Goal: Task Accomplishment & Management: Manage account settings

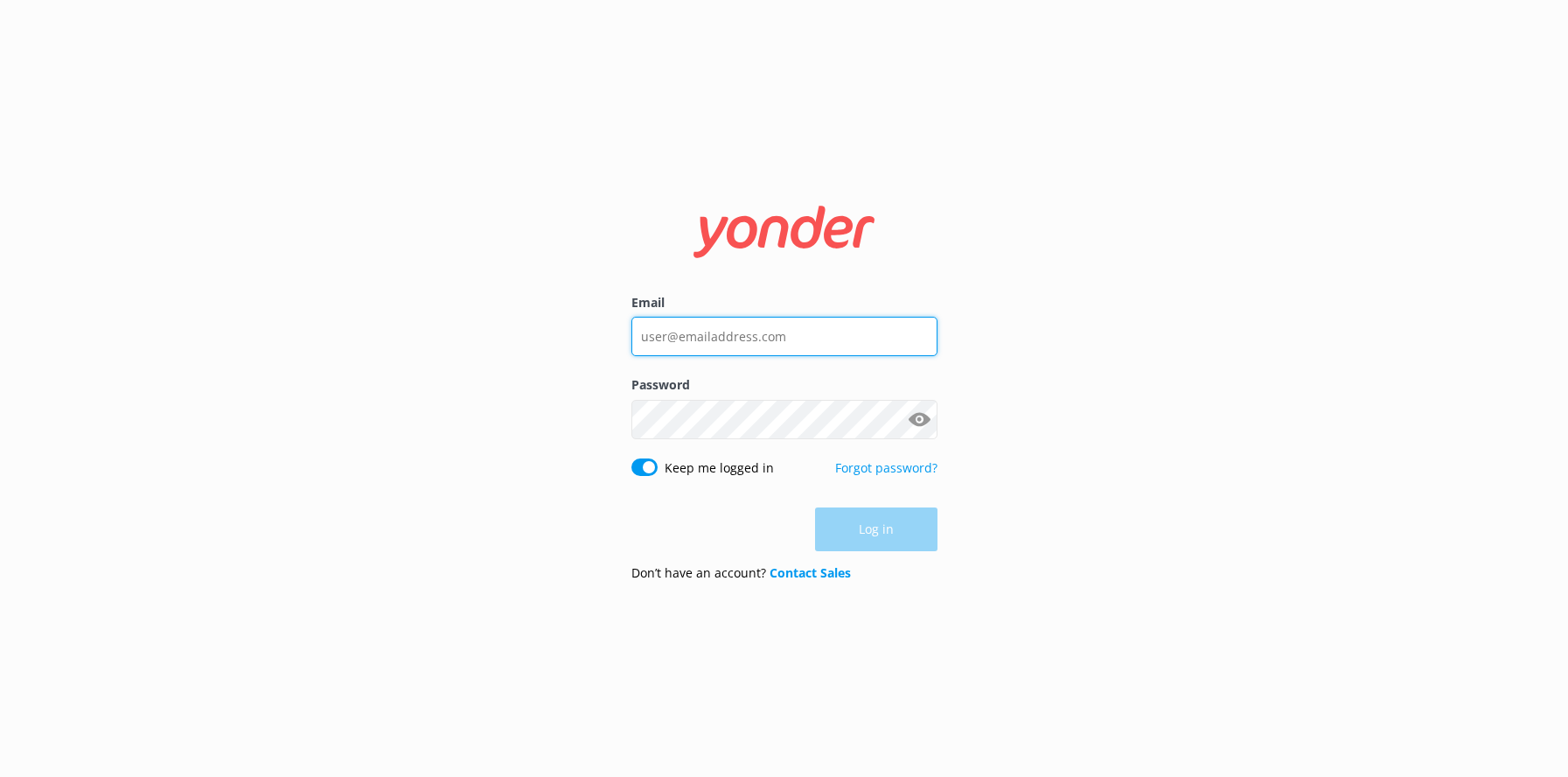
type input "[EMAIL_ADDRESS][DOMAIN_NAME]"
click at [868, 536] on div "Log in" at bounding box center [784, 529] width 306 height 44
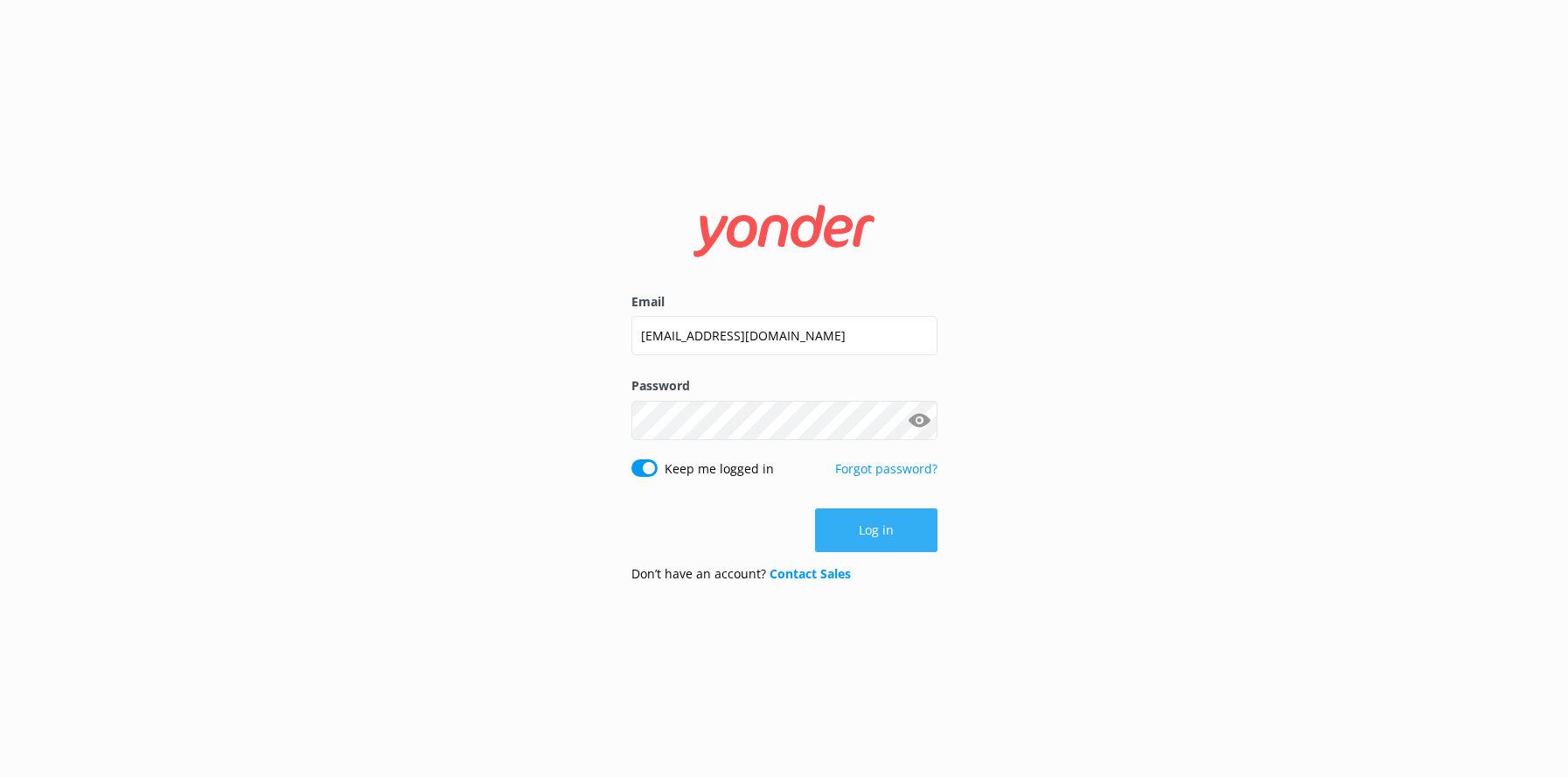
click at [866, 529] on button "Log in" at bounding box center [876, 530] width 122 height 44
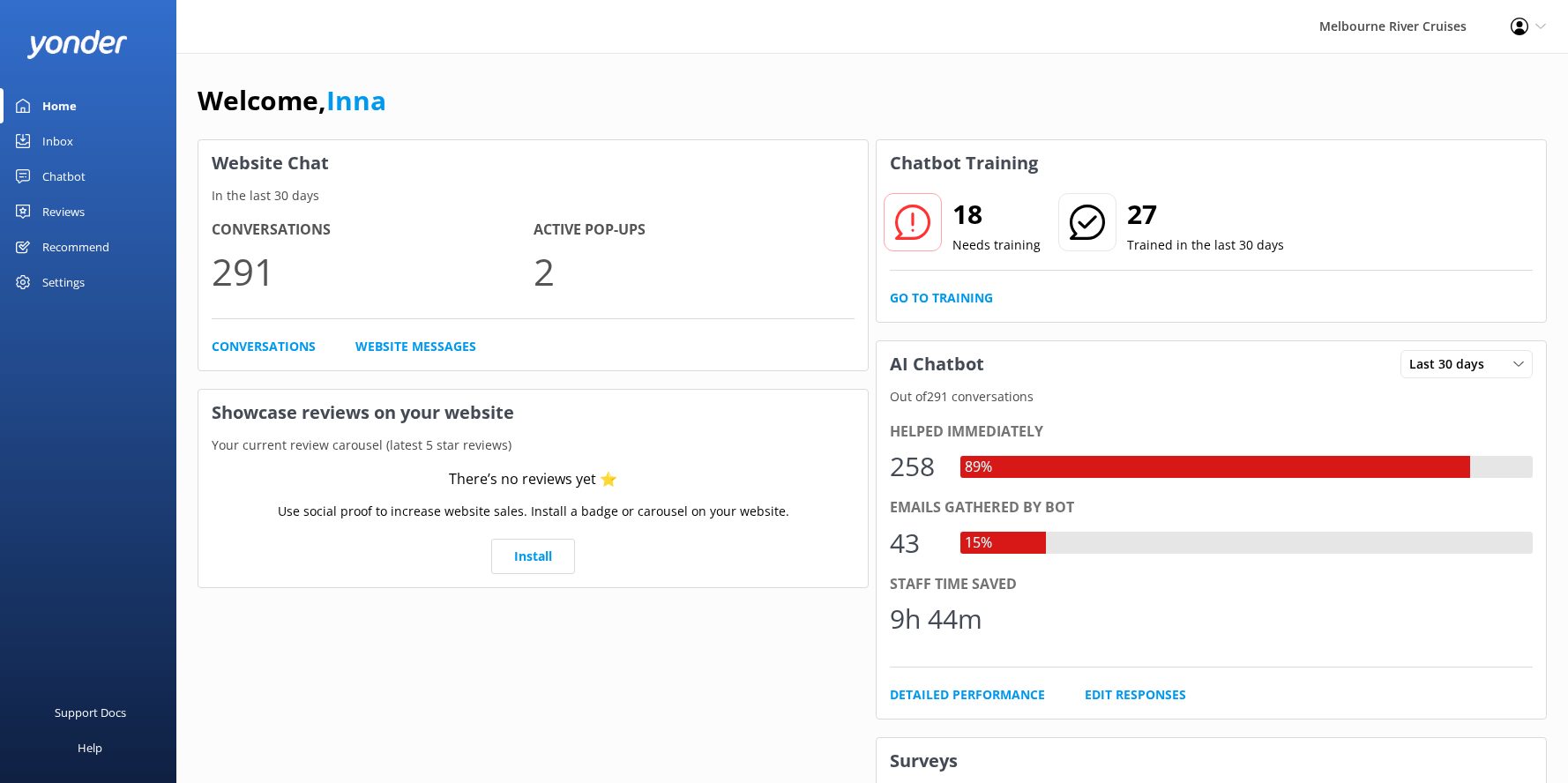
click at [57, 144] on div "Inbox" at bounding box center [58, 141] width 31 height 35
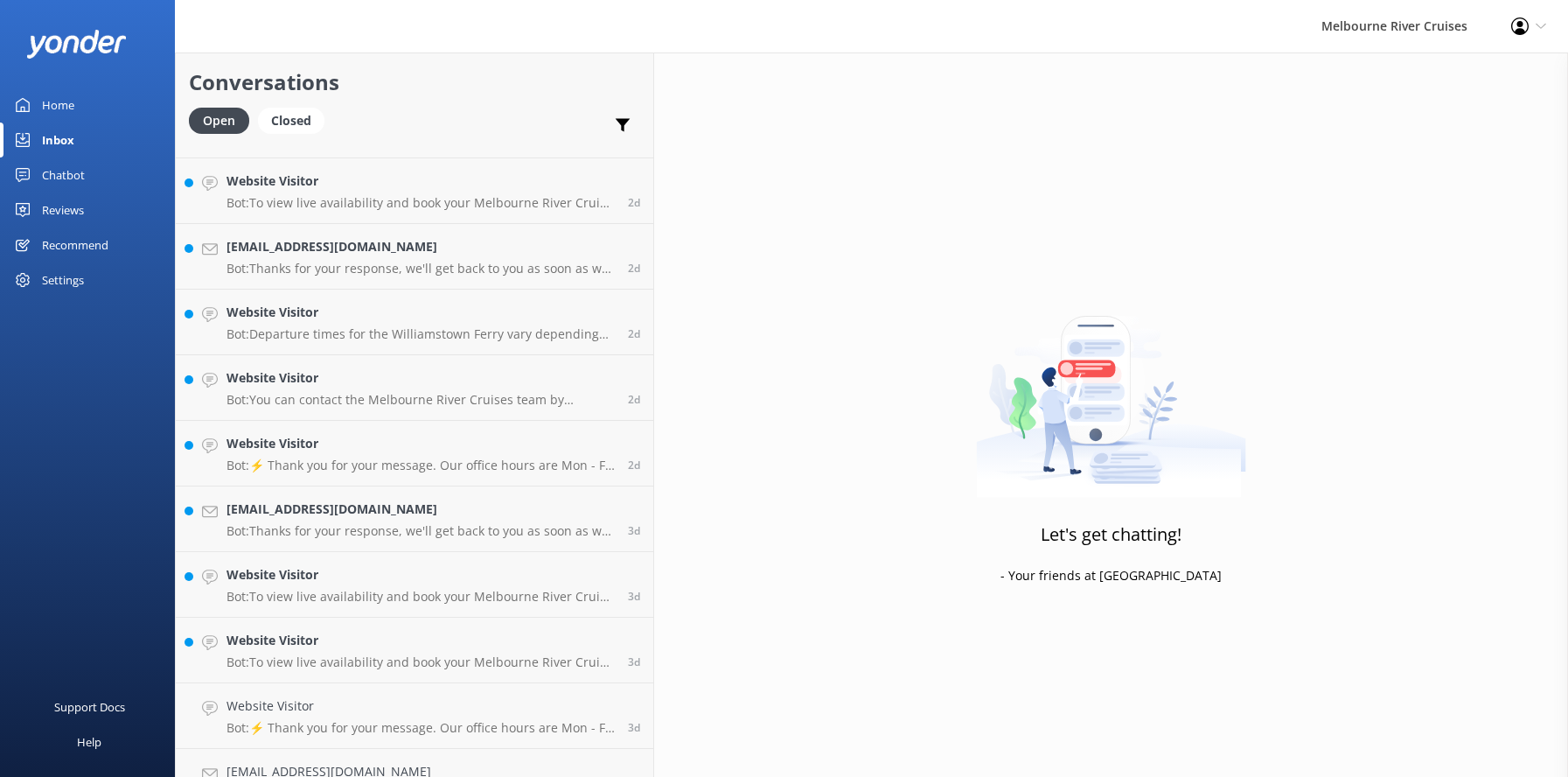
scroll to position [2650, 0]
